Goal: Information Seeking & Learning: Learn about a topic

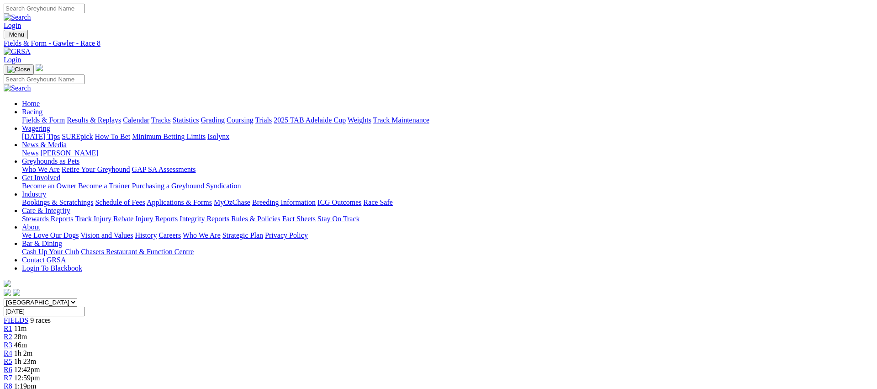
click at [65, 116] on link "Fields & Form" at bounding box center [43, 120] width 43 height 8
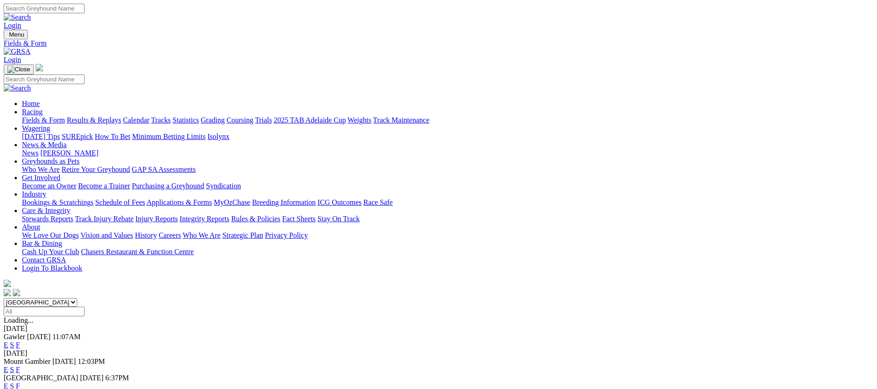
click at [65, 116] on link "Fields & Form" at bounding box center [43, 120] width 43 height 8
